Goal: Information Seeking & Learning: Learn about a topic

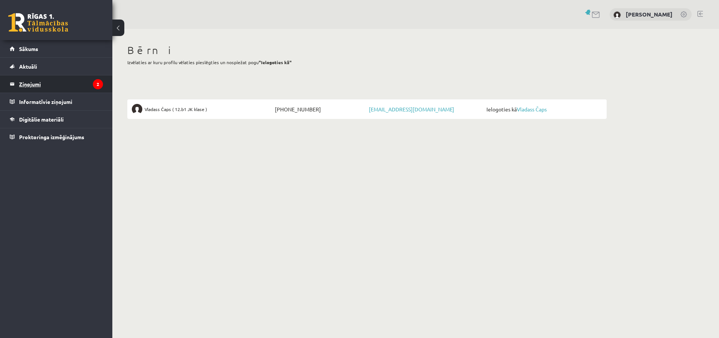
click at [29, 84] on legend "Ziņojumi 2" at bounding box center [61, 83] width 84 height 17
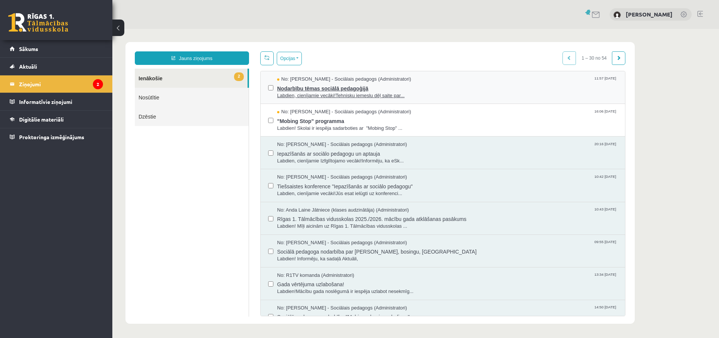
click at [357, 93] on span "Labdien, cienījamie vecāki!Tehnisku iemeslu dēļ saite par..." at bounding box center [447, 95] width 341 height 7
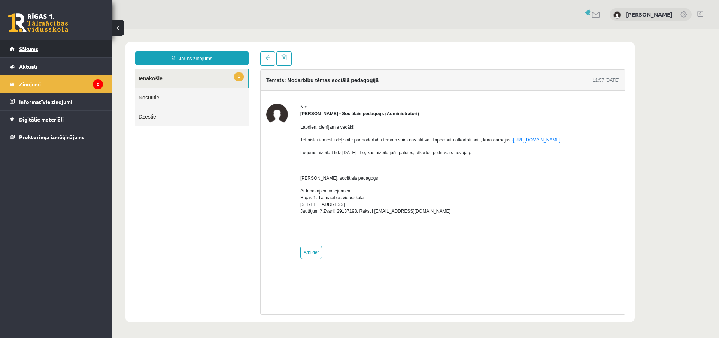
click at [32, 51] on span "Sākums" at bounding box center [28, 48] width 19 height 7
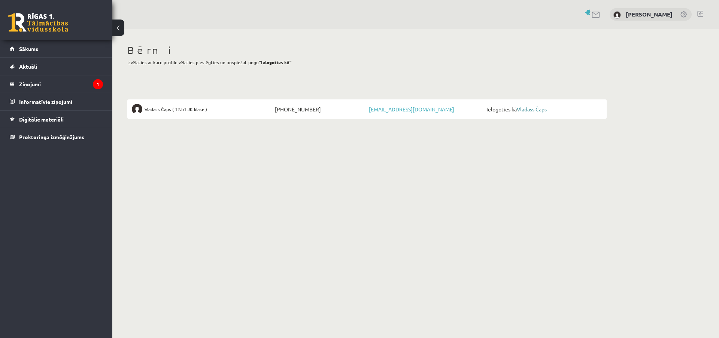
click at [538, 107] on link "Vladass Čaps" at bounding box center [532, 109] width 30 height 7
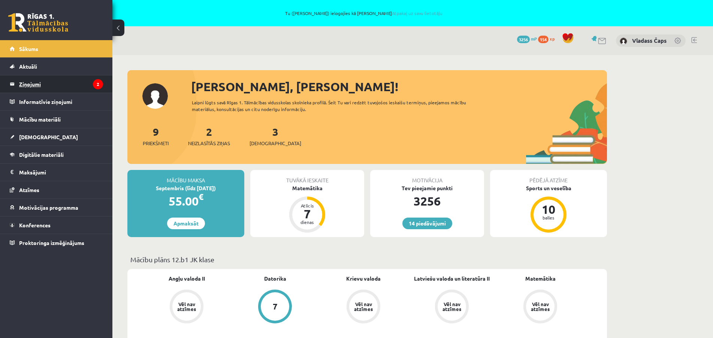
click at [25, 84] on legend "Ziņojumi 2" at bounding box center [61, 83] width 84 height 17
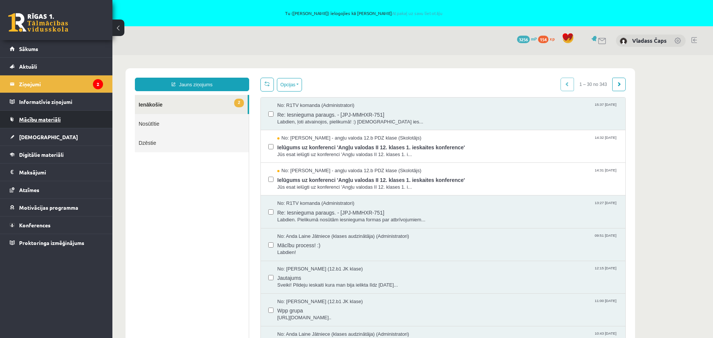
click at [48, 119] on span "Mācību materiāli" at bounding box center [40, 119] width 42 height 7
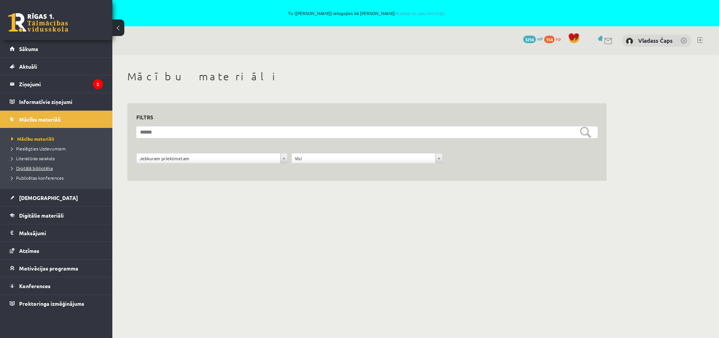
click at [39, 165] on link "Digitālā bibliotēka" at bounding box center [58, 167] width 94 height 7
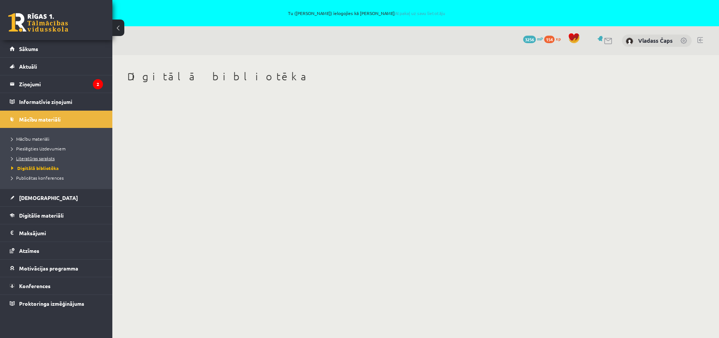
click at [34, 157] on span "Literatūras saraksts" at bounding box center [32, 158] width 43 height 6
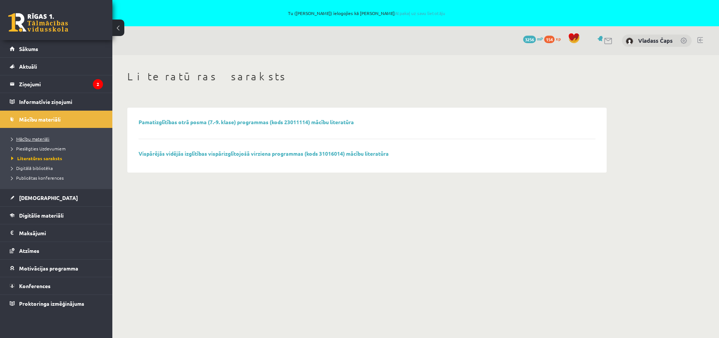
click at [34, 136] on link "Mācību materiāli" at bounding box center [58, 138] width 94 height 7
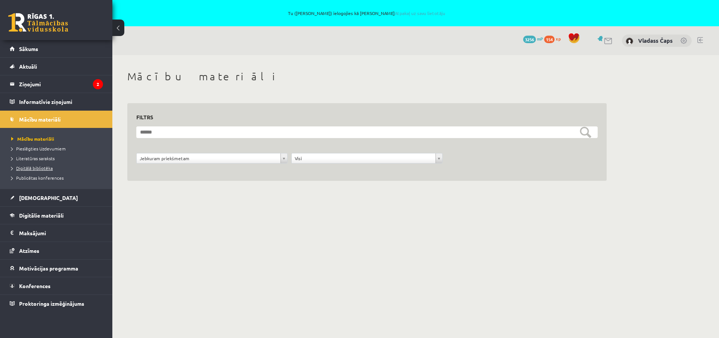
click at [34, 169] on span "Digitālā bibliotēka" at bounding box center [32, 168] width 42 height 6
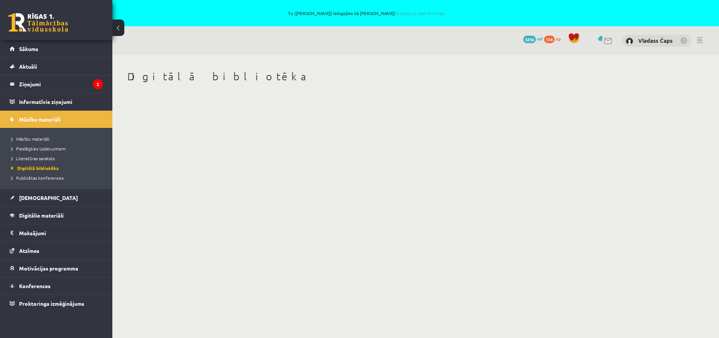
click at [177, 79] on h1 "Digitālā bibliotēka" at bounding box center [367, 76] width 480 height 13
click at [42, 137] on span "Mācību materiāli" at bounding box center [30, 139] width 38 height 6
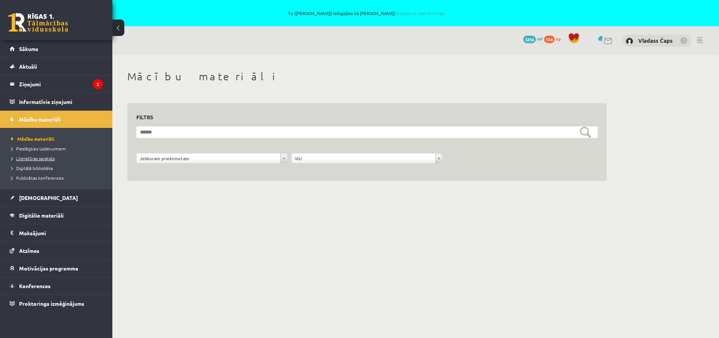
click at [47, 159] on span "Literatūras saraksts" at bounding box center [32, 158] width 43 height 6
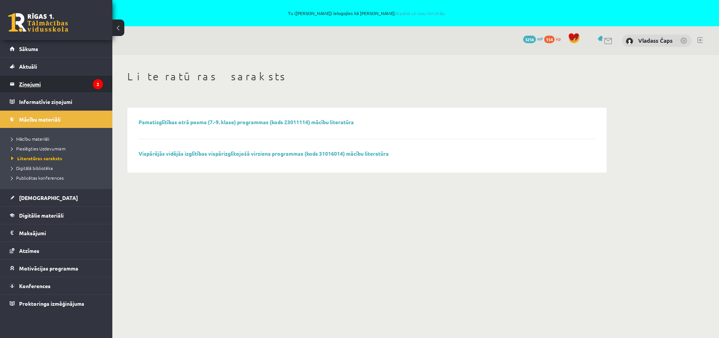
click at [36, 84] on legend "Ziņojumi 2" at bounding box center [61, 83] width 84 height 17
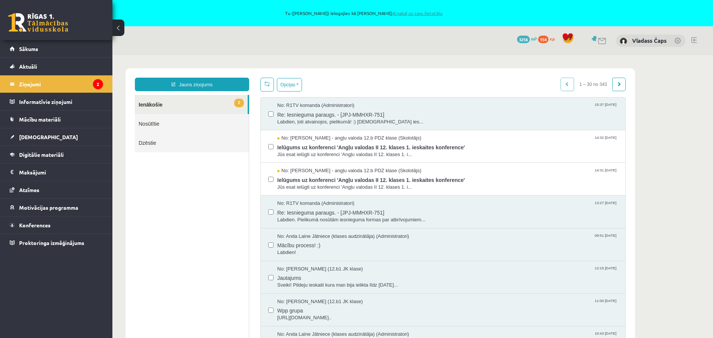
click at [400, 13] on link "Atpakaļ uz savu lietotāju" at bounding box center [417, 13] width 51 height 6
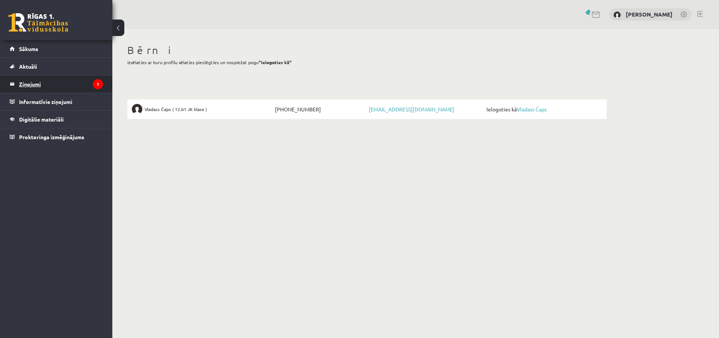
click at [23, 82] on legend "Ziņojumi 1" at bounding box center [61, 83] width 84 height 17
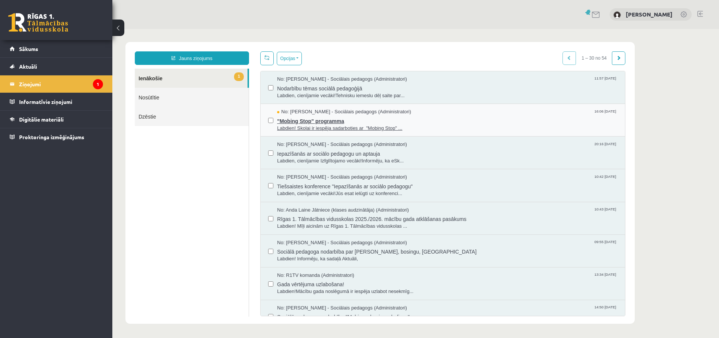
click at [334, 124] on span ""Mobing Stop" programma" at bounding box center [447, 119] width 341 height 9
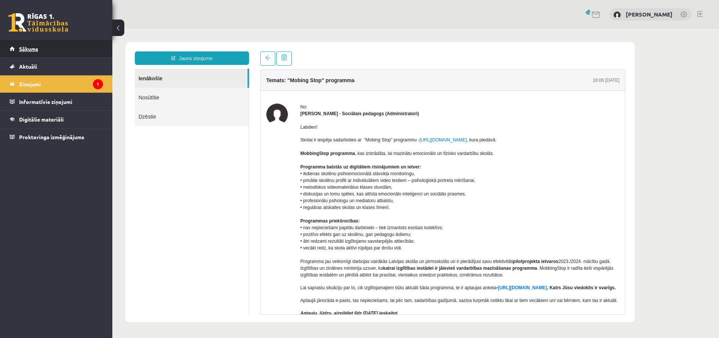
click at [41, 51] on link "Sākums" at bounding box center [56, 48] width 93 height 17
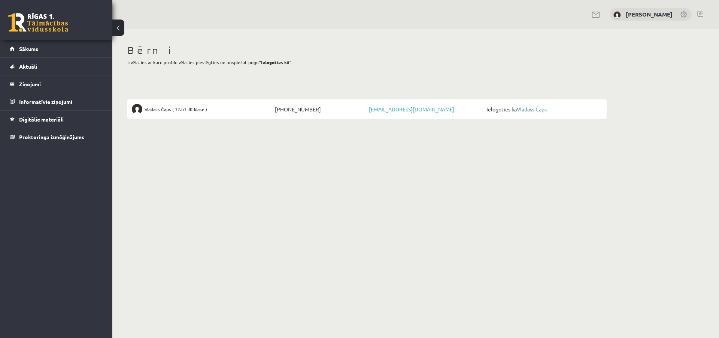
click at [530, 112] on link "Vladass Čaps" at bounding box center [532, 109] width 30 height 7
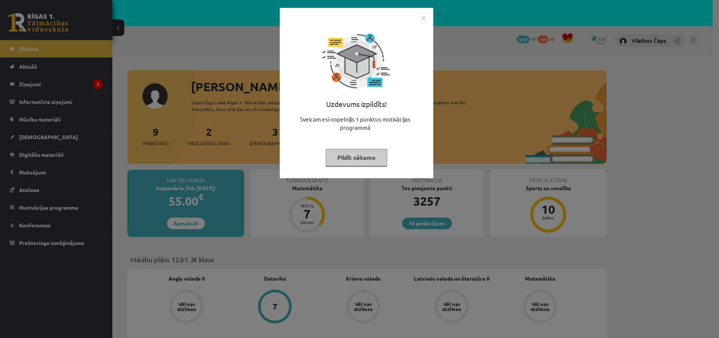
click at [422, 19] on img "Close" at bounding box center [423, 17] width 11 height 11
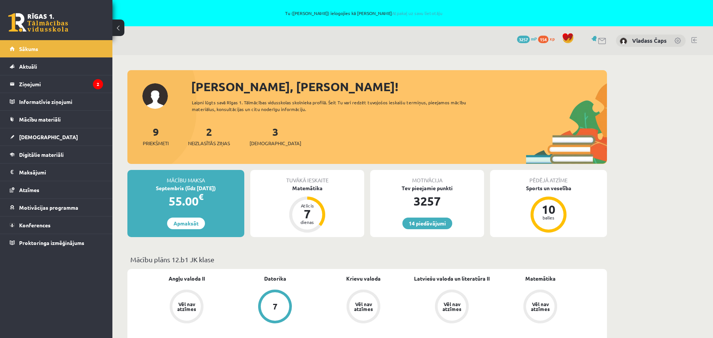
click at [414, 16] on div "Tu (Jūlija Čapa) ielogojies kā Vladass Čaps Atpakaļ uz savu lietotāju" at bounding box center [356, 13] width 713 height 26
click at [414, 13] on link "Atpakaļ uz savu lietotāju" at bounding box center [417, 13] width 51 height 6
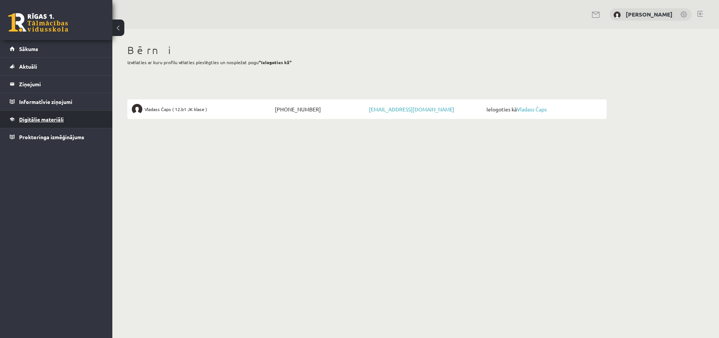
click at [53, 118] on span "Digitālie materiāli" at bounding box center [41, 119] width 45 height 7
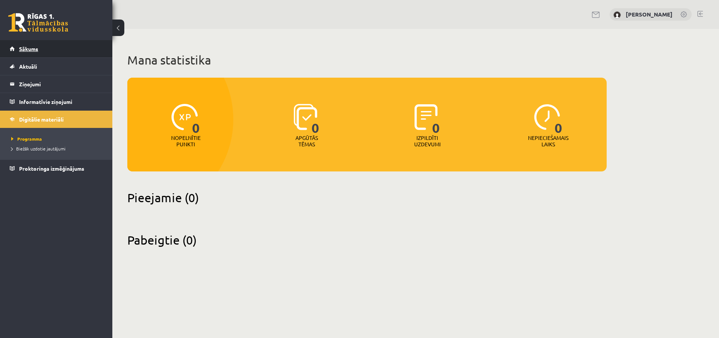
click at [23, 50] on span "Sākums" at bounding box center [28, 48] width 19 height 7
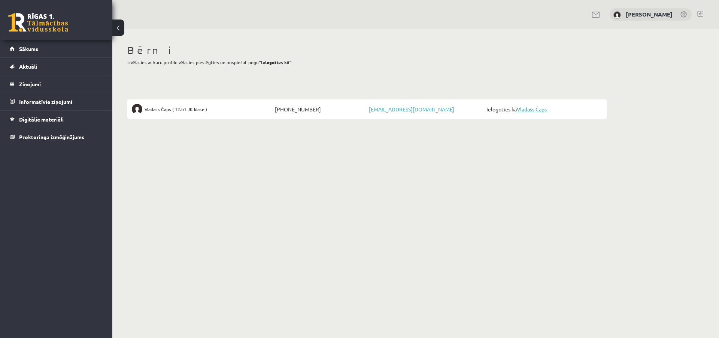
click at [543, 108] on link "Vladass Čaps" at bounding box center [532, 109] width 30 height 7
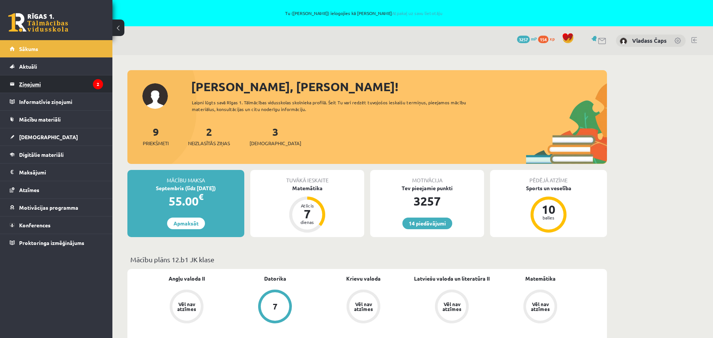
click at [25, 83] on legend "Ziņojumi 2" at bounding box center [61, 83] width 84 height 17
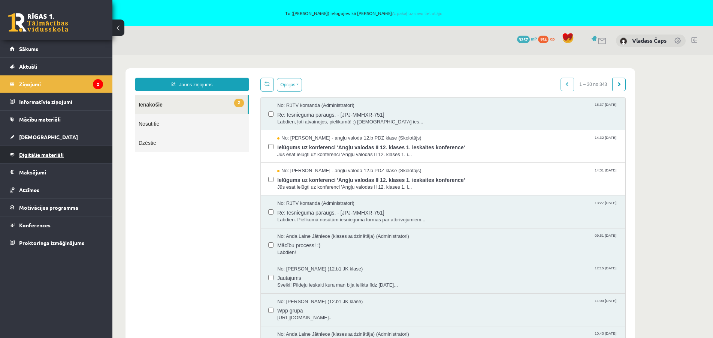
click at [43, 153] on span "Digitālie materiāli" at bounding box center [41, 154] width 45 height 7
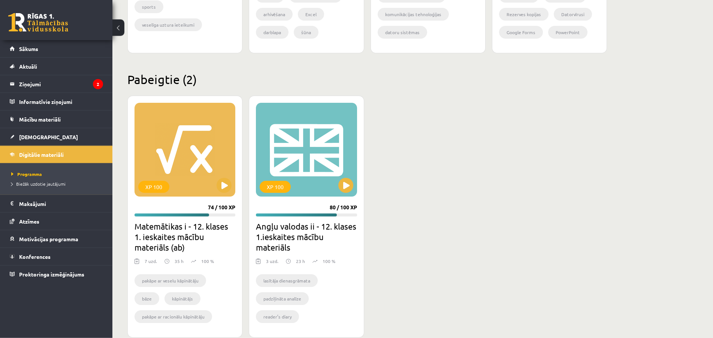
scroll to position [670, 0]
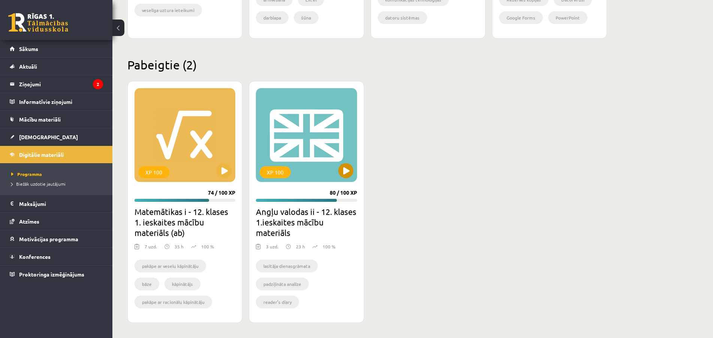
click at [296, 141] on div "XP 100" at bounding box center [306, 135] width 101 height 94
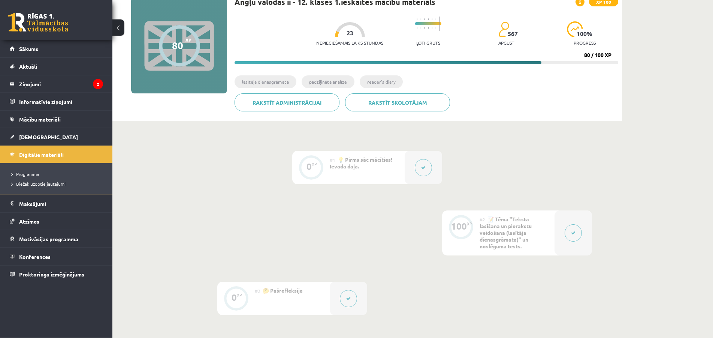
scroll to position [194, 0]
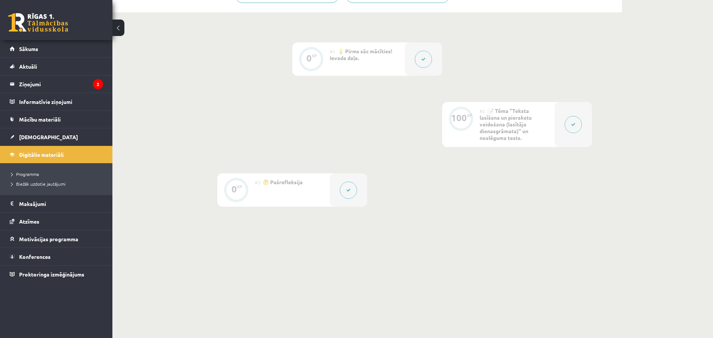
click at [511, 127] on span "📝 Tēma "Teksta lasīšana un pierakstu veidošana (lasītāja dienasgrāmata)" un nos…" at bounding box center [506, 124] width 52 height 34
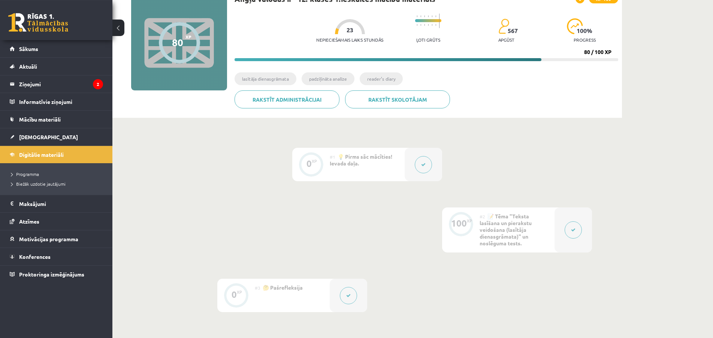
scroll to position [118, 0]
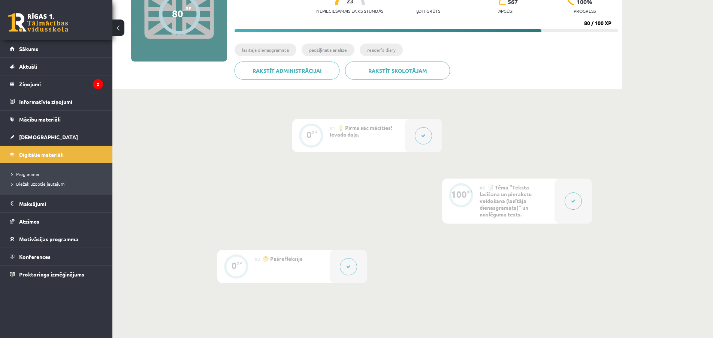
click at [483, 200] on span "📝 Tēma "Teksta lasīšana un pierakstu veidošana (lasītāja dienasgrāmata)" un nos…" at bounding box center [506, 201] width 52 height 34
drag, startPoint x: 529, startPoint y: 209, endPoint x: 568, endPoint y: 208, distance: 39.0
click at [531, 211] on div "#2 📝 Tēma "Teksta lasīšana un pierakstu veidošana (lasītāja dienasgrāmata)" un …" at bounding box center [517, 200] width 75 height 45
click at [516, 200] on span "📝 Tēma "Teksta lasīšana un pierakstu veidošana (lasītāja dienasgrāmata)" un nos…" at bounding box center [506, 201] width 52 height 34
click at [454, 194] on div "100" at bounding box center [459, 194] width 16 height 7
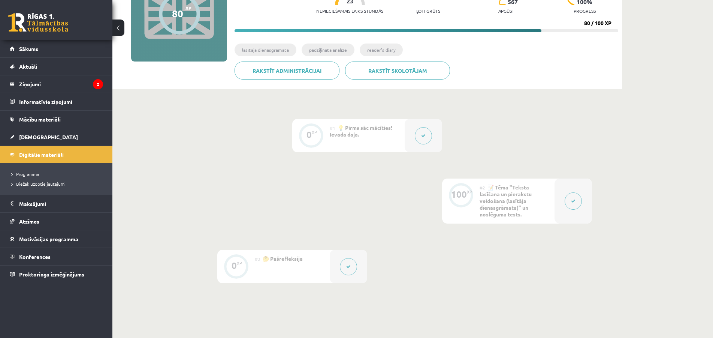
click at [396, 210] on div "0 XP #1 💡 Pirms sāc mācīties! Ievada daļa. 100 XP #2 📝 Tēma "Teksta lasīšana un…" at bounding box center [367, 201] width 450 height 164
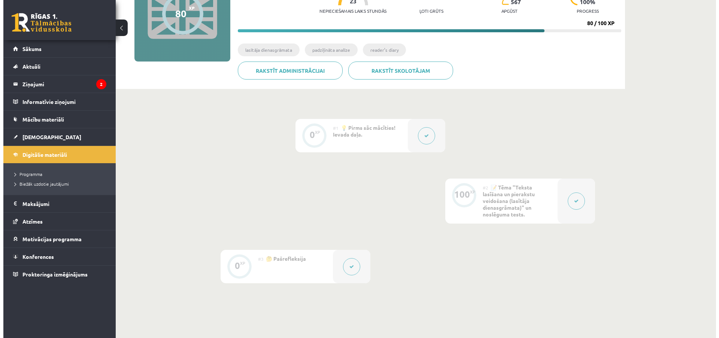
scroll to position [80, 0]
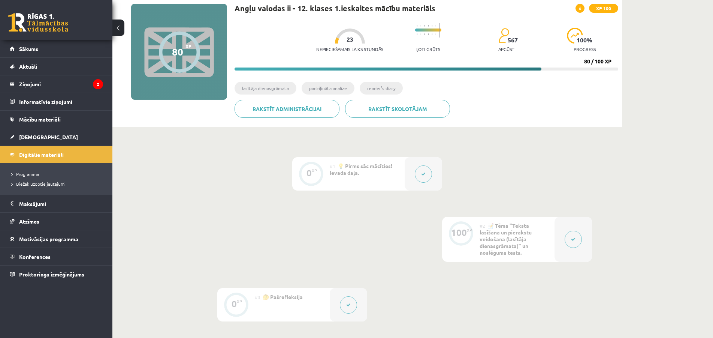
click at [530, 248] on div "#2 📝 Tēma "Teksta lasīšana un pierakstu veidošana (lasītāja dienasgrāmata)" un …" at bounding box center [517, 239] width 75 height 45
click at [512, 245] on span "📝 Tēma "Teksta lasīšana un pierakstu veidošana (lasītāja dienasgrāmata)" un nos…" at bounding box center [506, 239] width 52 height 34
click at [540, 235] on div "#2 📝 Tēma "Teksta lasīšana un pierakstu veidošana (lasītāja dienasgrāmata)" un …" at bounding box center [517, 239] width 75 height 45
click at [573, 237] on icon at bounding box center [573, 239] width 4 height 4
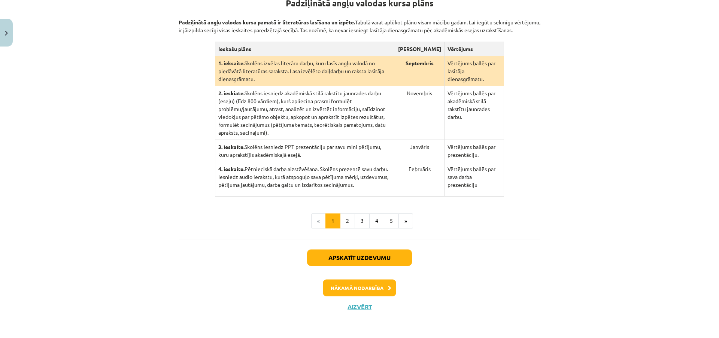
scroll to position [0, 0]
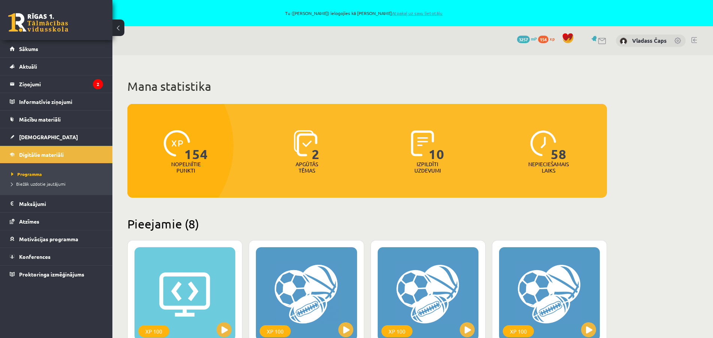
click at [418, 15] on link "Atpakaļ uz savu lietotāju" at bounding box center [417, 13] width 51 height 6
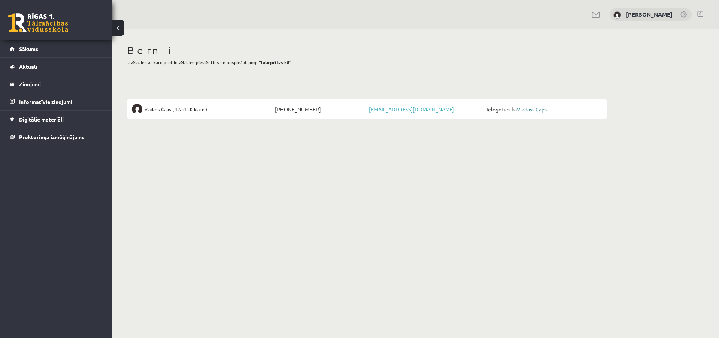
click at [529, 106] on link "Vladass Čaps" at bounding box center [532, 109] width 30 height 7
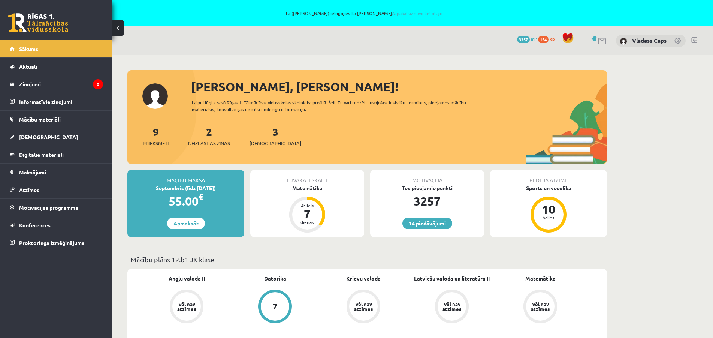
click at [405, 10] on div "Tu (Jūlija Čapa) ielogojies kā Vladass Čaps Atpakaļ uz savu lietotāju" at bounding box center [356, 13] width 713 height 26
click at [406, 13] on link "Atpakaļ uz savu lietotāju" at bounding box center [417, 13] width 51 height 6
